Goal: Information Seeking & Learning: Find specific fact

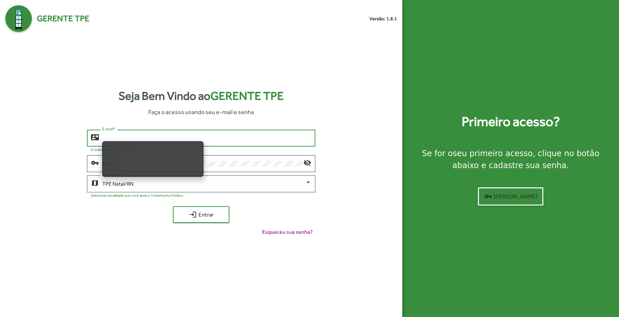
click at [204, 137] on input "E-mail *" at bounding box center [206, 138] width 209 height 6
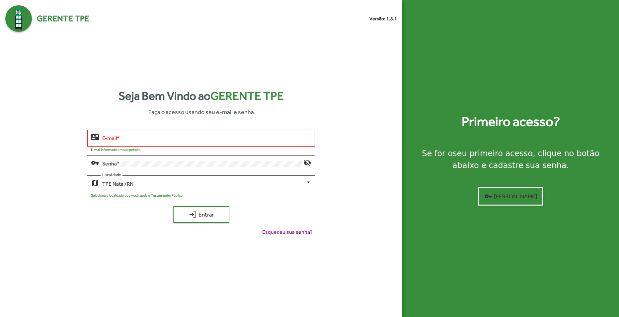
click at [159, 140] on input "E-mail *" at bounding box center [206, 138] width 209 height 6
type input "**********"
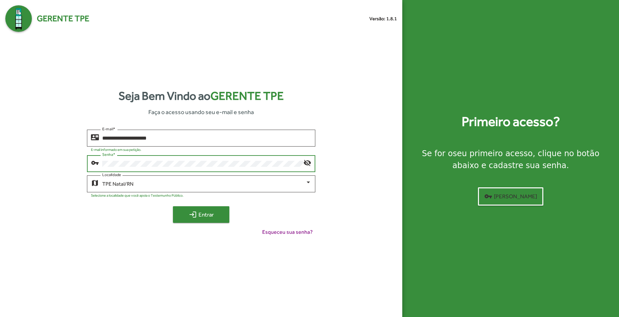
click at [209, 213] on span "login Entrar" at bounding box center [201, 215] width 44 height 12
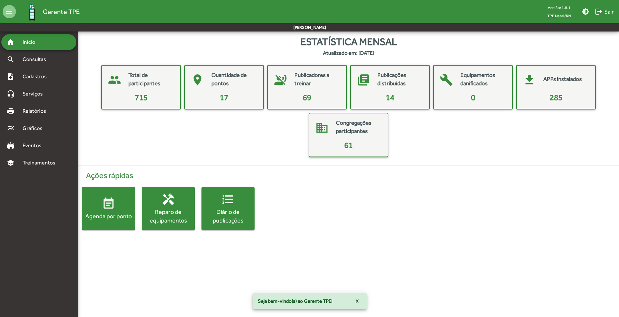
click at [119, 204] on span "event_note Agenda por ponto" at bounding box center [108, 208] width 53 height 23
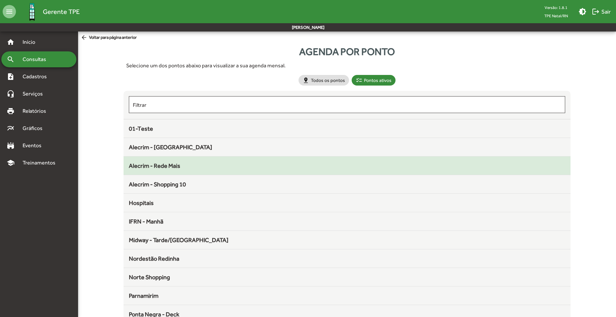
click at [184, 164] on div "Alecrim - Rede Mais" at bounding box center [347, 165] width 436 height 9
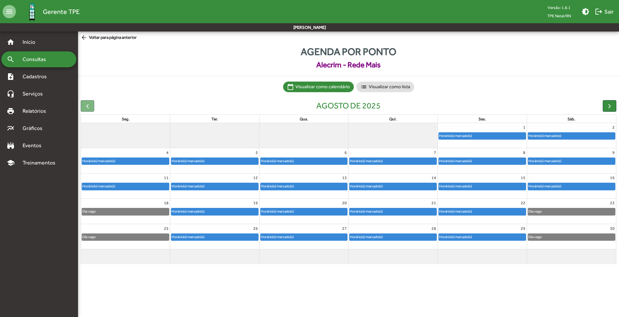
click at [401, 187] on div "Horário(s) marcado(s)" at bounding box center [393, 186] width 87 height 7
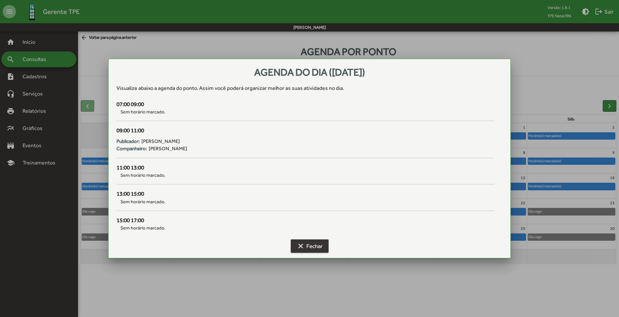
click at [311, 247] on span "clear Fechar" at bounding box center [310, 246] width 26 height 12
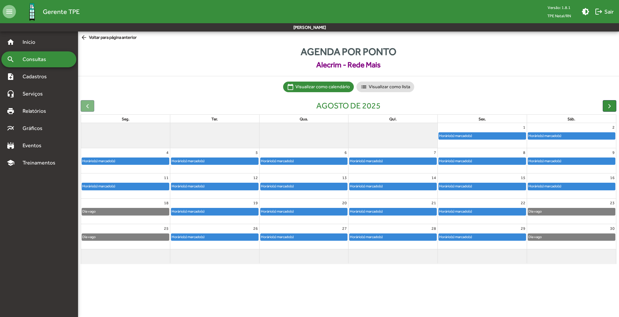
click at [29, 58] on span "Consultas" at bounding box center [37, 59] width 36 height 8
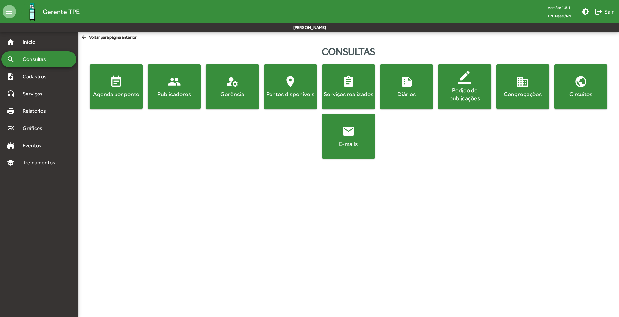
click at [114, 91] on div "Agenda por ponto" at bounding box center [116, 94] width 50 height 8
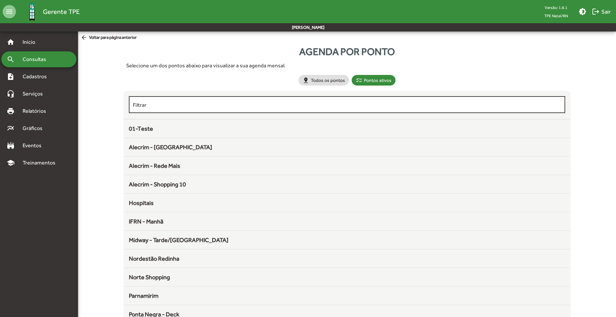
click at [205, 106] on input "Filtrar" at bounding box center [347, 105] width 428 height 6
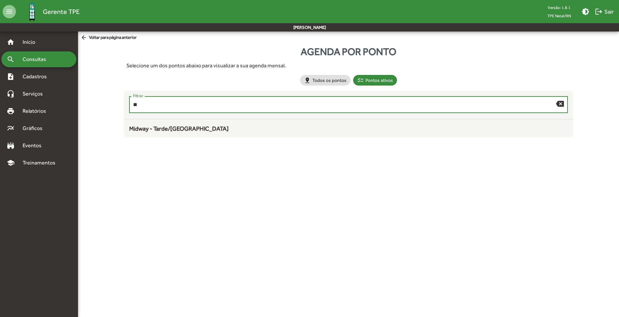
type input "*"
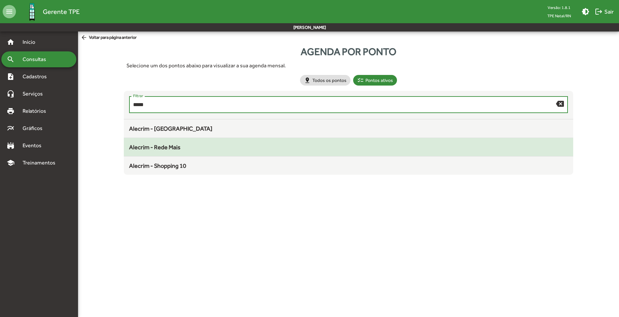
type input "*****"
click at [178, 148] on span "Alecrim - Rede Mais" at bounding box center [154, 147] width 51 height 7
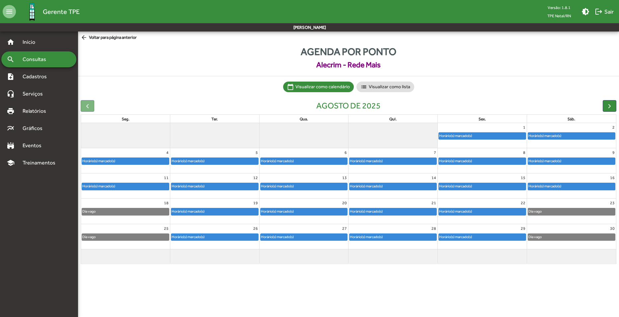
click at [32, 55] on div "search Consultas" at bounding box center [38, 59] width 75 height 16
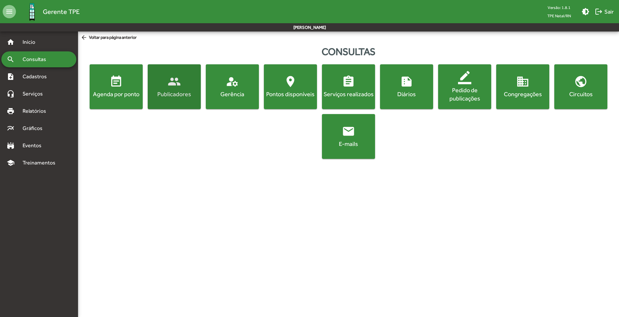
click at [180, 86] on mat-icon "people" at bounding box center [174, 81] width 13 height 13
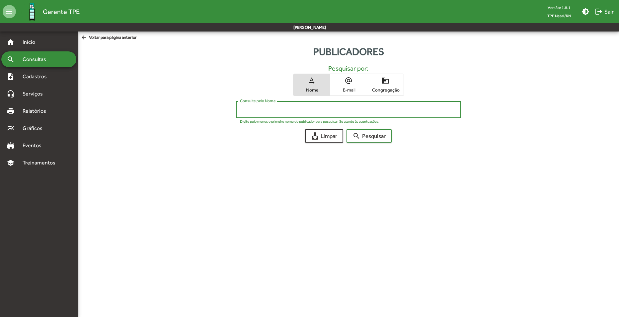
click at [326, 111] on input "Consulte pelo Nome" at bounding box center [348, 110] width 217 height 6
type input "**********"
click at [347, 129] on button "search Pesquisar" at bounding box center [369, 135] width 45 height 13
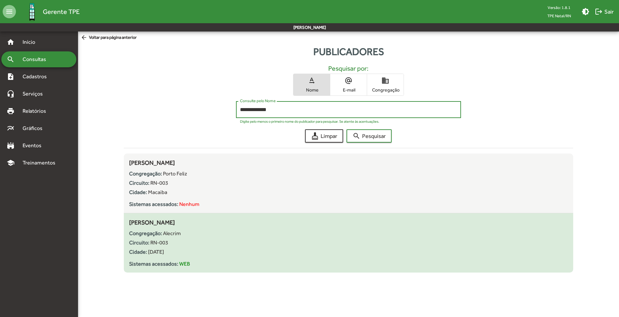
click at [205, 227] on div "[PERSON_NAME] Congregação: Alecrim Circuito: RN-003 Cidade: [GEOGRAPHIC_DATA] S…" at bounding box center [348, 243] width 439 height 50
click at [190, 238] on div "Congregação: Alecrim Circuito: RN-003 Cidade: [GEOGRAPHIC_DATA] Sistemas acessa…" at bounding box center [348, 247] width 439 height 41
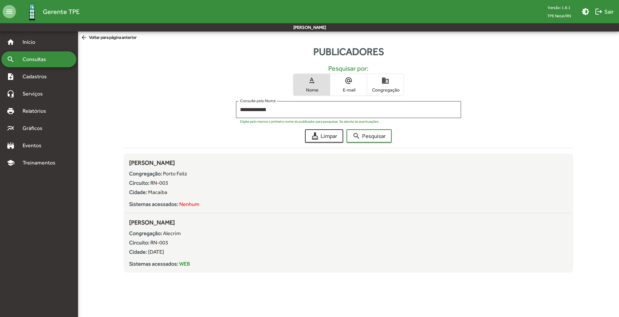
click at [25, 60] on span "Consultas" at bounding box center [37, 59] width 36 height 8
